Goal: Find specific fact

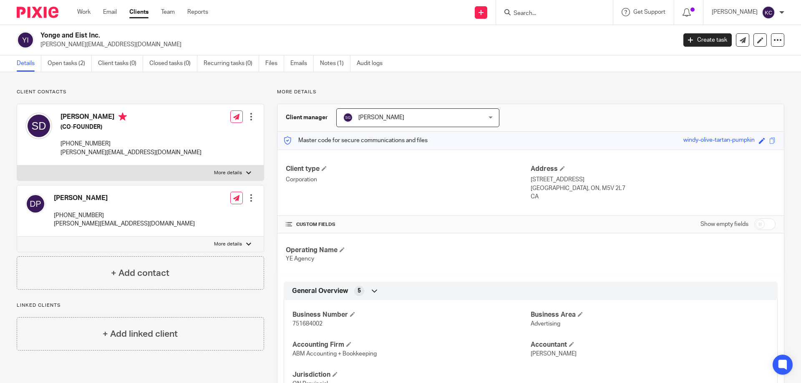
click at [510, 10] on div at bounding box center [552, 12] width 97 height 10
click at [519, 13] on input "Search" at bounding box center [550, 14] width 75 height 8
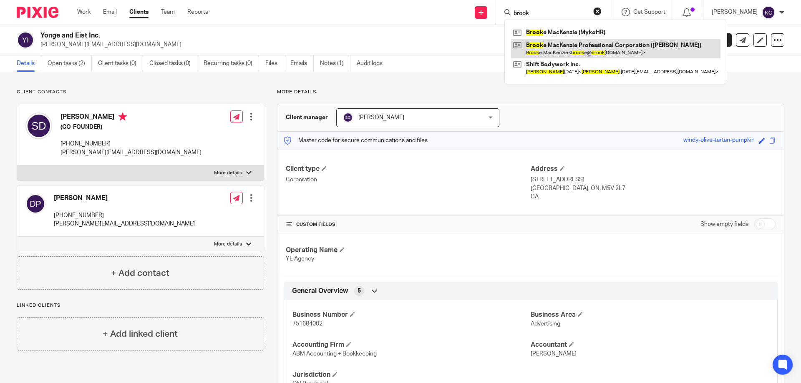
type input "brook"
click at [593, 53] on link at bounding box center [615, 48] width 209 height 19
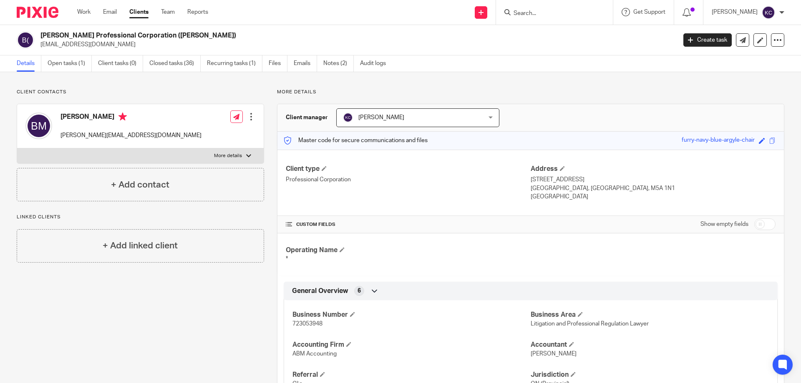
click at [309, 324] on span "723053948" at bounding box center [307, 324] width 30 height 6
copy span "723053948"
